Goal: Check status: Check status

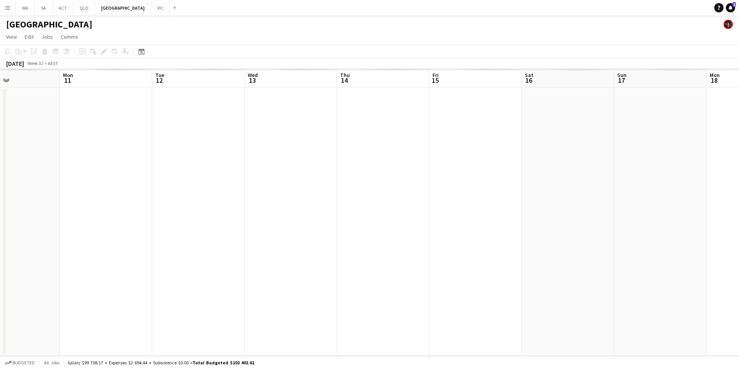
scroll to position [0, 214]
drag, startPoint x: 305, startPoint y: 235, endPoint x: 669, endPoint y: 259, distance: 365.4
click at [669, 259] on app-calendar-viewport "Fri 8 Sat 9 Sun 10 Mon 11 Tue 12 Wed 13 Thu 14 Fri 15 Sat 16 Sun 17 Mon 18 Tue …" at bounding box center [369, 212] width 739 height 287
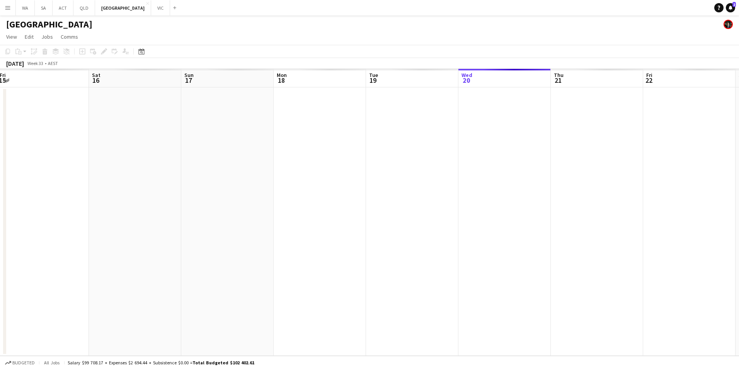
drag, startPoint x: 604, startPoint y: 220, endPoint x: 168, endPoint y: 227, distance: 436.6
click at [168, 227] on app-calendar-viewport "Tue 12 Wed 13 Thu 14 Fri 15 Sat 16 Sun 17 Mon 18 Tue 19 Wed 20 Thu 21 Fri 22 Sa…" at bounding box center [369, 212] width 739 height 287
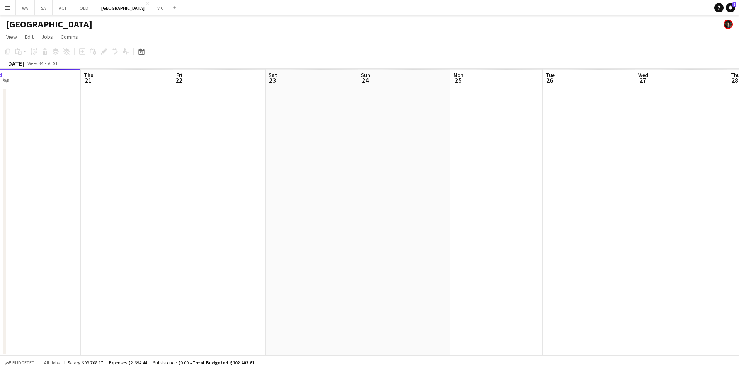
drag, startPoint x: 494, startPoint y: 198, endPoint x: 112, endPoint y: 191, distance: 382.1
click at [111, 192] on app-calendar-viewport "Sat 16 Sun 17 Mon 18 Tue 19 Wed 20 Thu 21 Fri 22 Sat 23 Sun 24 Mon 25 Tue 26 We…" at bounding box center [369, 212] width 739 height 287
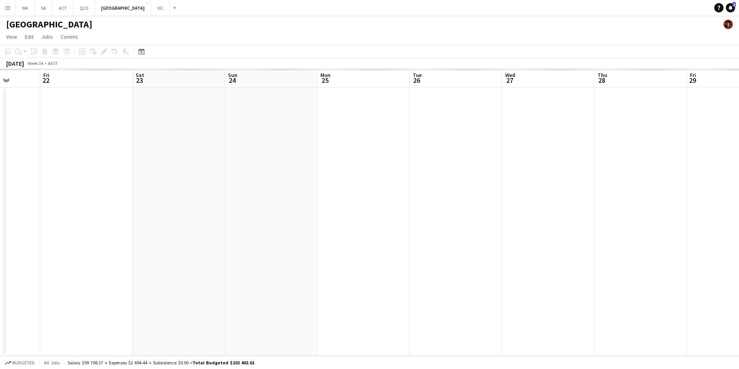
drag, startPoint x: 269, startPoint y: 187, endPoint x: 176, endPoint y: 172, distance: 94.3
click at [176, 172] on app-calendar-viewport "Tue 19 Wed 20 Thu 21 Fri 22 Sat 23 Sun 24 Mon 25 Tue 26 Wed 27 Thu 28 Fri 29 Sa…" at bounding box center [369, 212] width 739 height 287
drag, startPoint x: 140, startPoint y: 205, endPoint x: 583, endPoint y: 217, distance: 443.3
click at [485, 238] on app-calendar-viewport "Wed 20 Thu 21 Fri 22 Sat 23 Sun 24 Mon 25 Tue 26 Wed 27 Thu 28 Fri 29 Sat 30 Su…" at bounding box center [369, 212] width 739 height 287
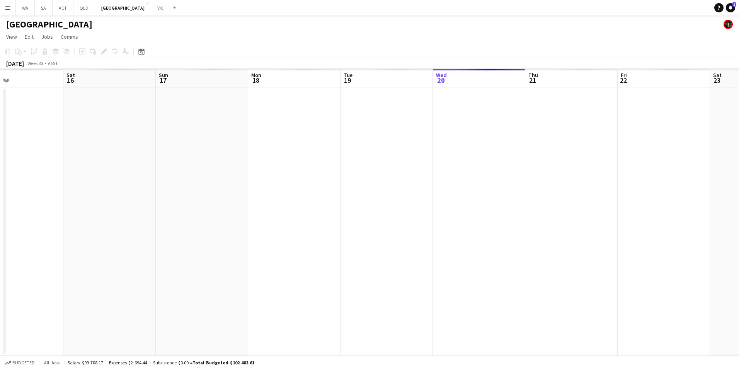
drag, startPoint x: 215, startPoint y: 244, endPoint x: 606, endPoint y: 221, distance: 391.6
click at [606, 221] on app-calendar-viewport "Wed 13 Thu 14 Fri 15 Sat 16 Sun 17 Mon 18 Tue 19 Wed 20 Thu 21 Fri 22 Sat 23 Su…" at bounding box center [369, 212] width 739 height 287
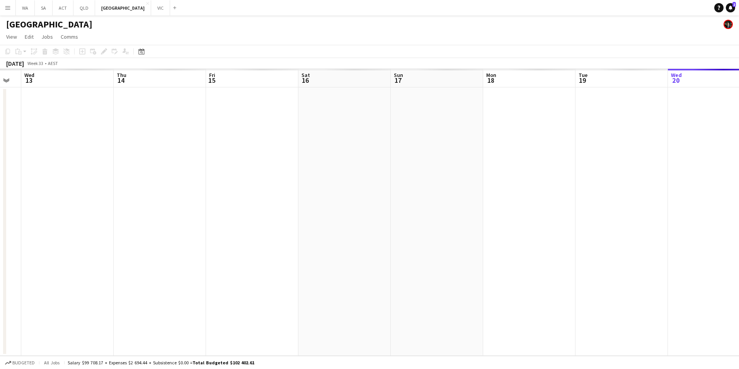
drag, startPoint x: 504, startPoint y: 226, endPoint x: 616, endPoint y: 227, distance: 111.4
click at [620, 226] on app-calendar-viewport "Mon 11 Tue 12 Wed 13 Thu 14 Fri 15 Sat 16 Sun 17 Mon 18 Tue 19 Wed 20 Thu 21 Fr…" at bounding box center [369, 212] width 739 height 287
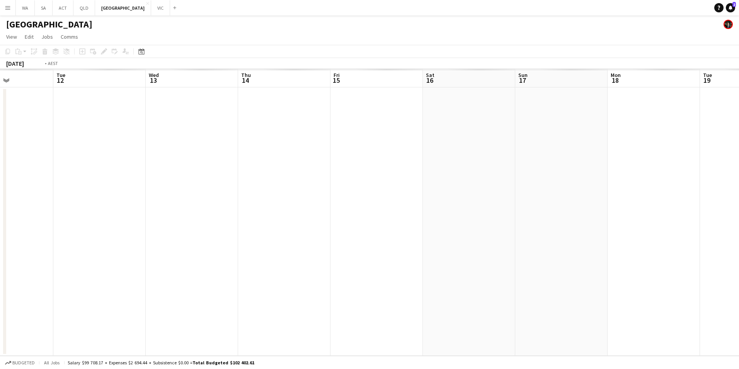
drag, startPoint x: 309, startPoint y: 217, endPoint x: 440, endPoint y: 209, distance: 131.3
click at [440, 209] on app-calendar-viewport "Sat 9 Sun 10 Mon 11 Tue 12 Wed 13 Thu 14 Fri 15 Sat 16 Sun 17 Mon 18 Tue 19 Wed…" at bounding box center [369, 212] width 739 height 287
click at [100, 10] on button "NSW Close" at bounding box center [123, 7] width 56 height 15
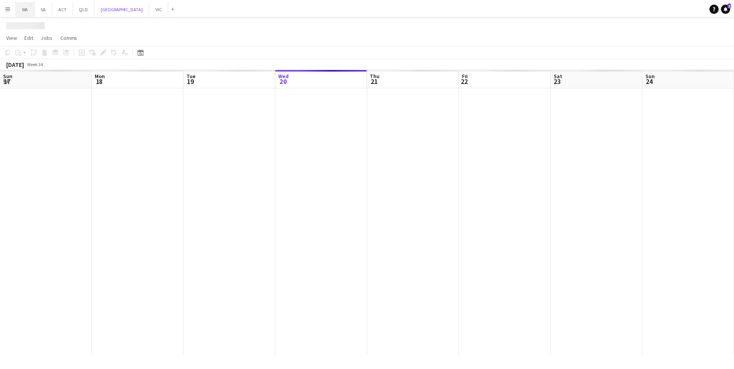
scroll to position [0, 185]
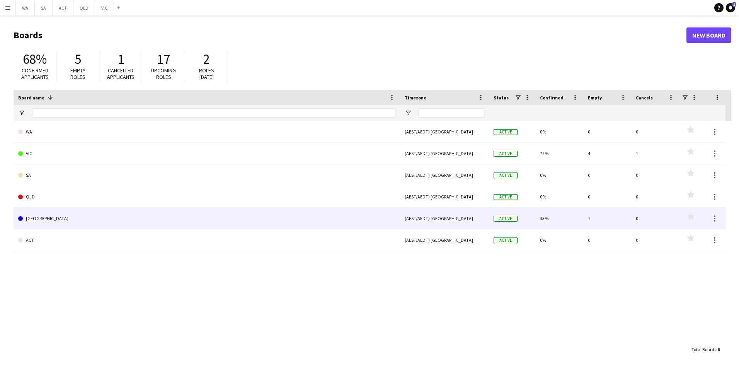
click at [56, 223] on link "[GEOGRAPHIC_DATA]" at bounding box center [206, 219] width 377 height 22
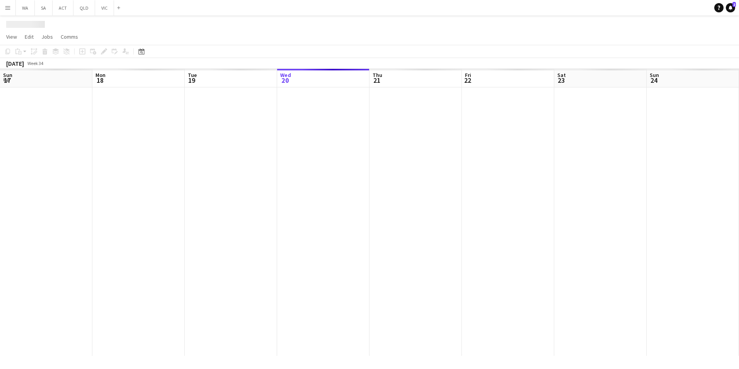
scroll to position [0, 185]
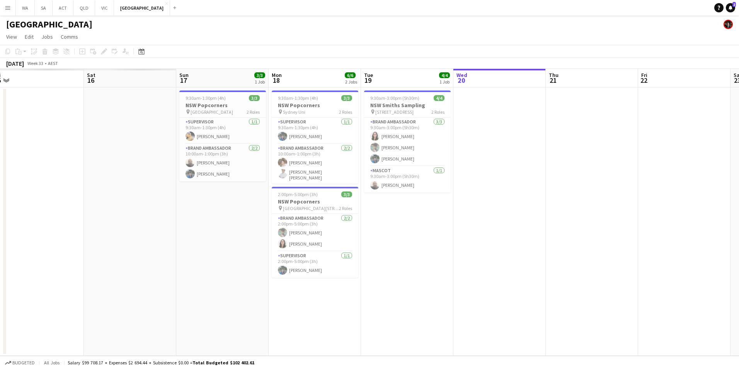
drag, startPoint x: 446, startPoint y: 216, endPoint x: 548, endPoint y: 207, distance: 102.5
click at [548, 207] on app-calendar-viewport "Wed 13 Thu 14 Fri 15 Sat 16 Sun 17 3/3 1 Job Mon 18 6/6 2 Jobs Tue 19 4/4 1 Job…" at bounding box center [369, 212] width 739 height 287
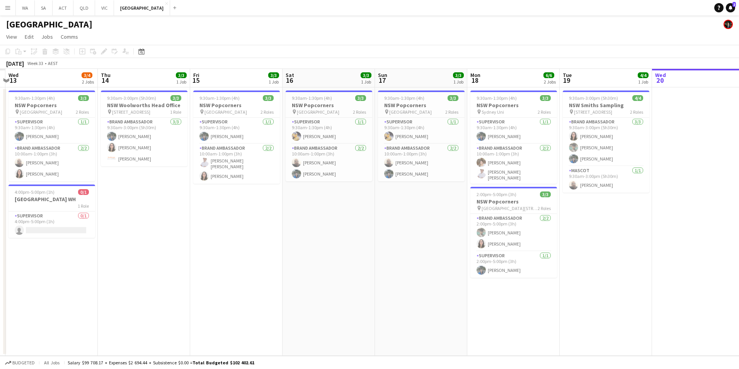
scroll to position [0, 173]
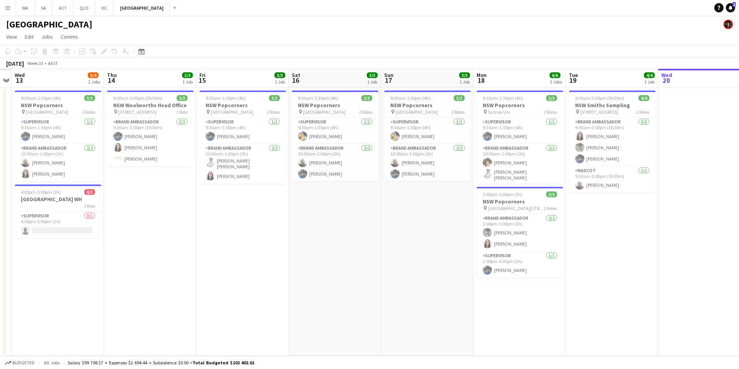
drag, startPoint x: 314, startPoint y: 295, endPoint x: 320, endPoint y: 295, distance: 6.2
click at [320, 295] on app-calendar-viewport "Mon 11 Tue 12 Wed 13 3/4 2 Jobs Thu 14 3/3 1 Job Fri 15 3/3 1 Job Sat 16 3/3 1 …" at bounding box center [369, 212] width 739 height 287
click at [333, 135] on app-card-role "Supervisor 1/1 9:30am-1:30pm (4h) Mauricio Torres Barquet" at bounding box center [335, 131] width 87 height 26
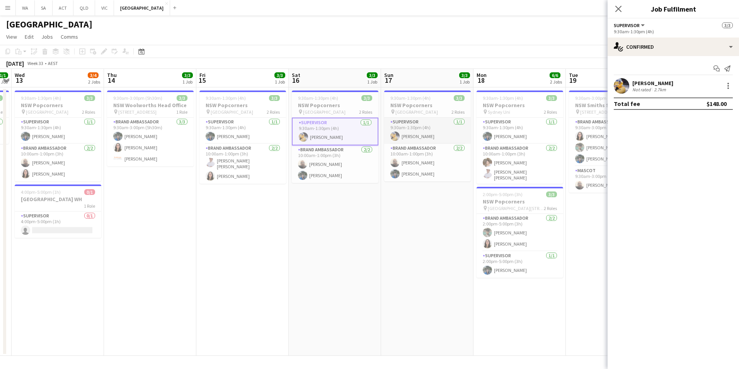
click at [446, 130] on app-card-role "Supervisor 1/1 9:30am-1:30pm (4h) Mauricio Torres Barquet" at bounding box center [427, 131] width 87 height 26
click at [618, 11] on icon "Close pop-in" at bounding box center [618, 8] width 7 height 7
